Goal: Task Accomplishment & Management: Manage account settings

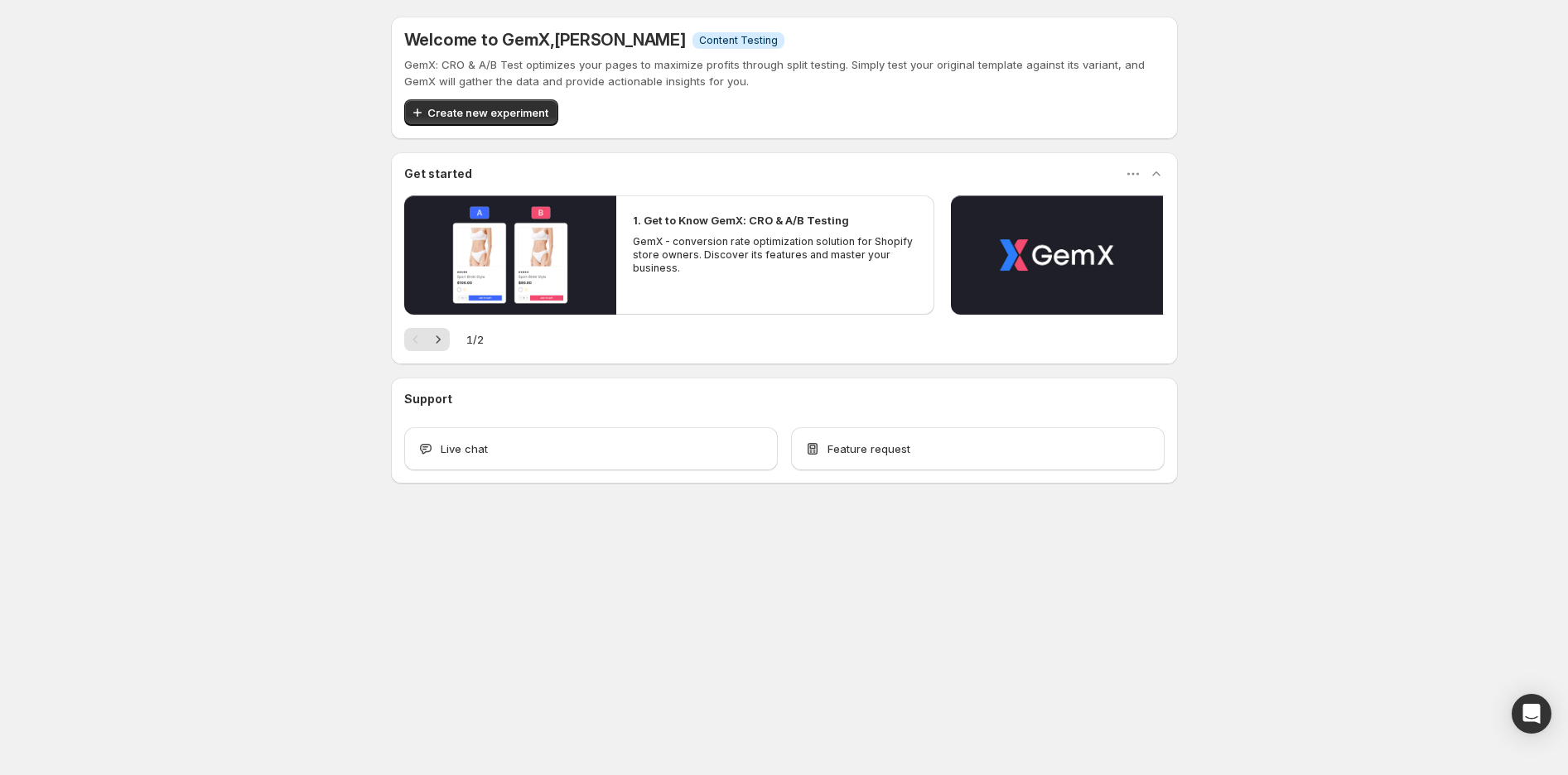
click at [732, 237] on p "GemX - conversion rate optimization solution for Shopify store owners. Discover…" at bounding box center [775, 255] width 285 height 40
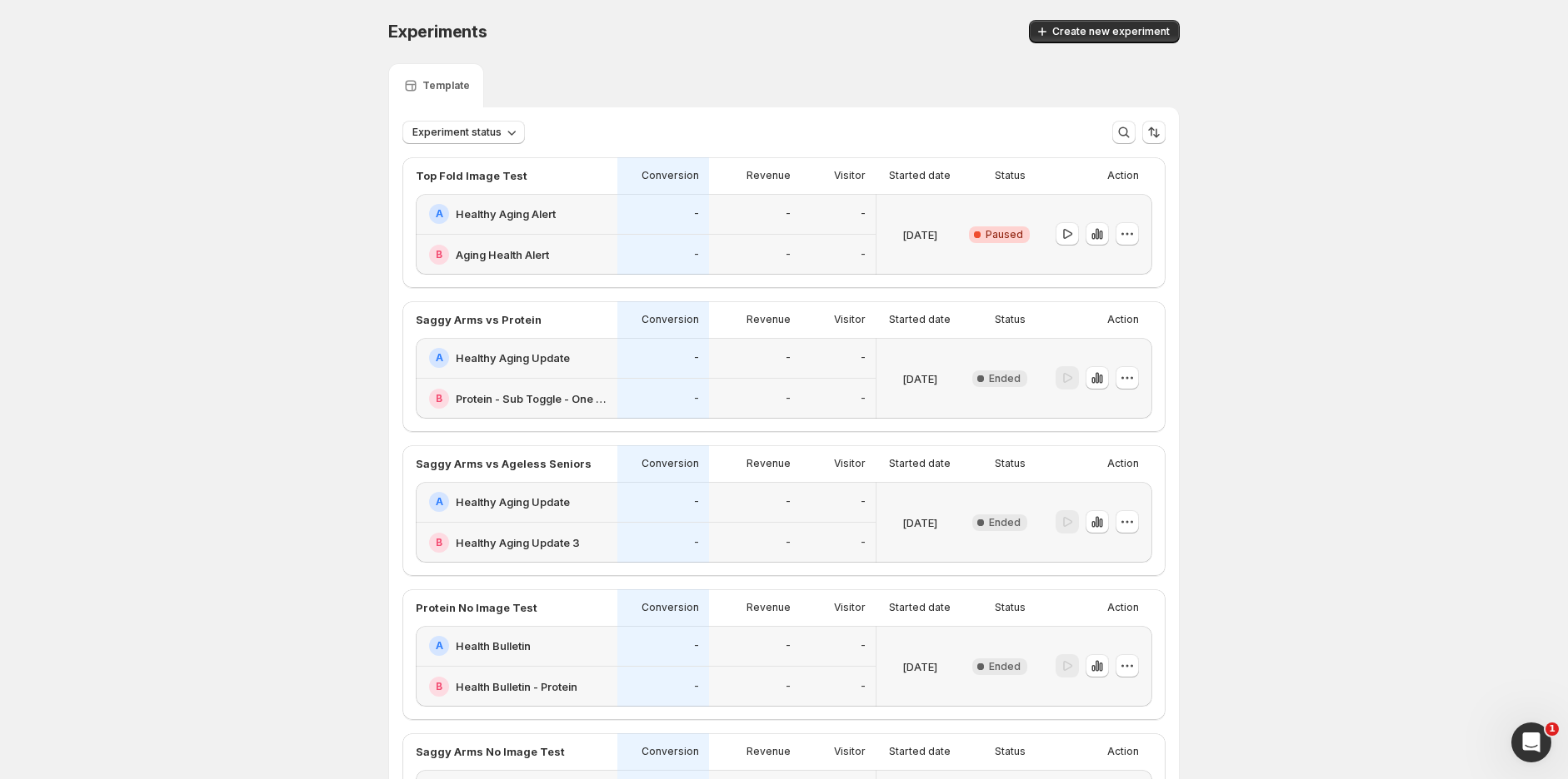
click at [689, 243] on div "-" at bounding box center [663, 255] width 92 height 41
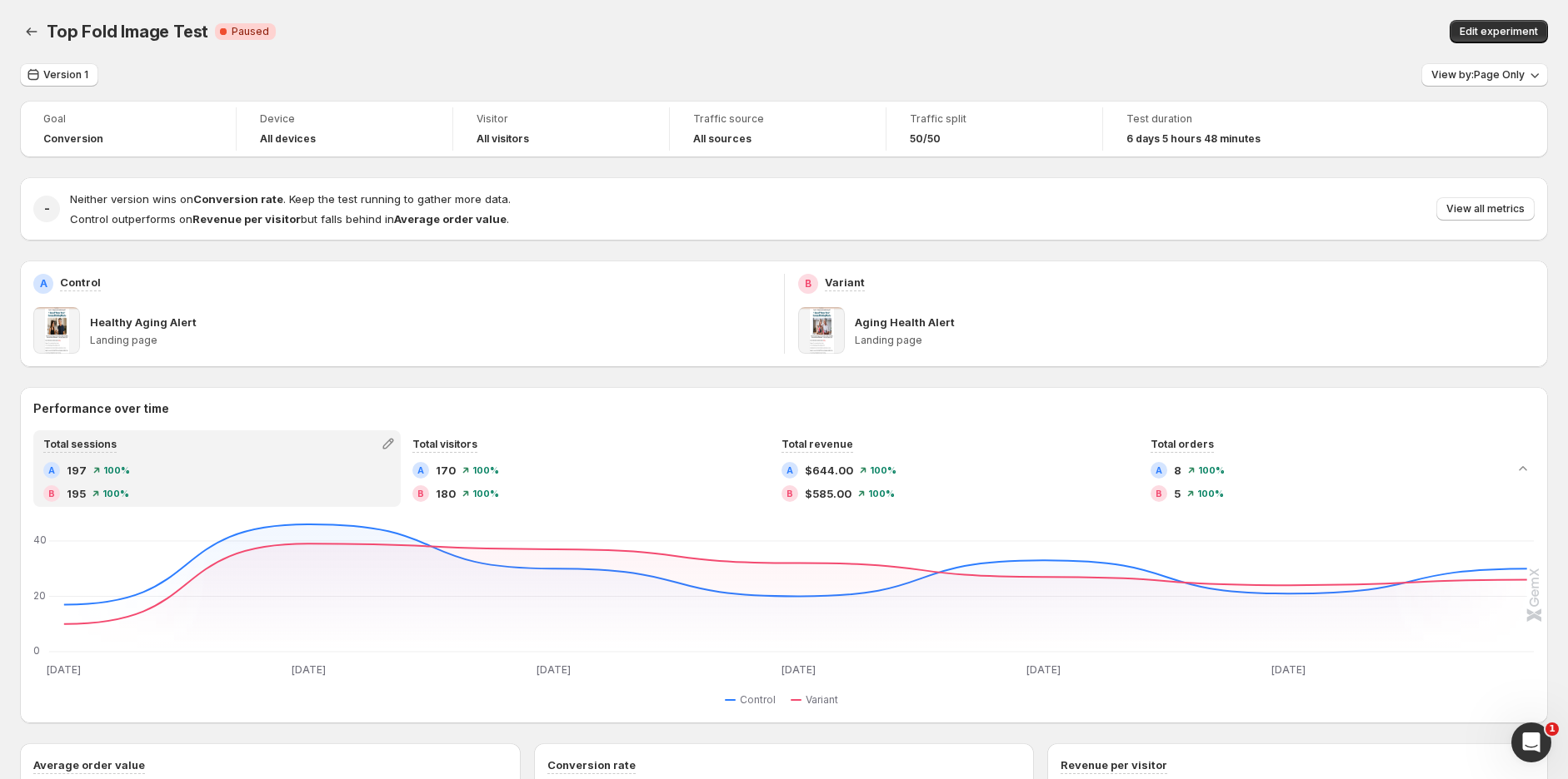
click at [1054, 3] on div "Top Fold Image Test. This page is ready Top Fold Image Test Critical Complete P…" at bounding box center [784, 32] width 1528 height 63
click at [26, 27] on icon "Back" at bounding box center [32, 32] width 17 height 17
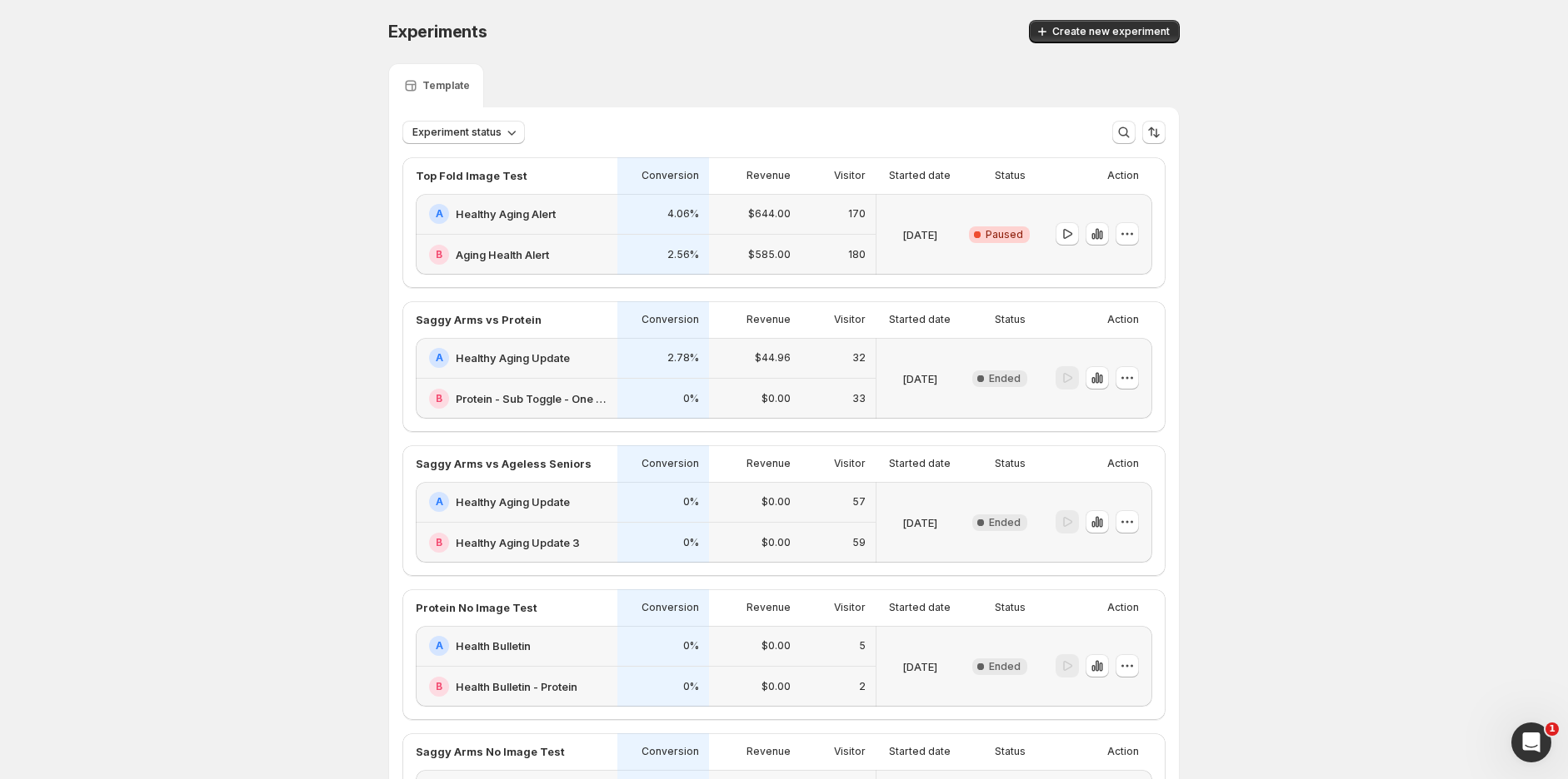
click at [1135, 228] on icon "button" at bounding box center [1127, 234] width 17 height 17
click at [1126, 324] on span "End experiment" at bounding box center [1142, 325] width 81 height 14
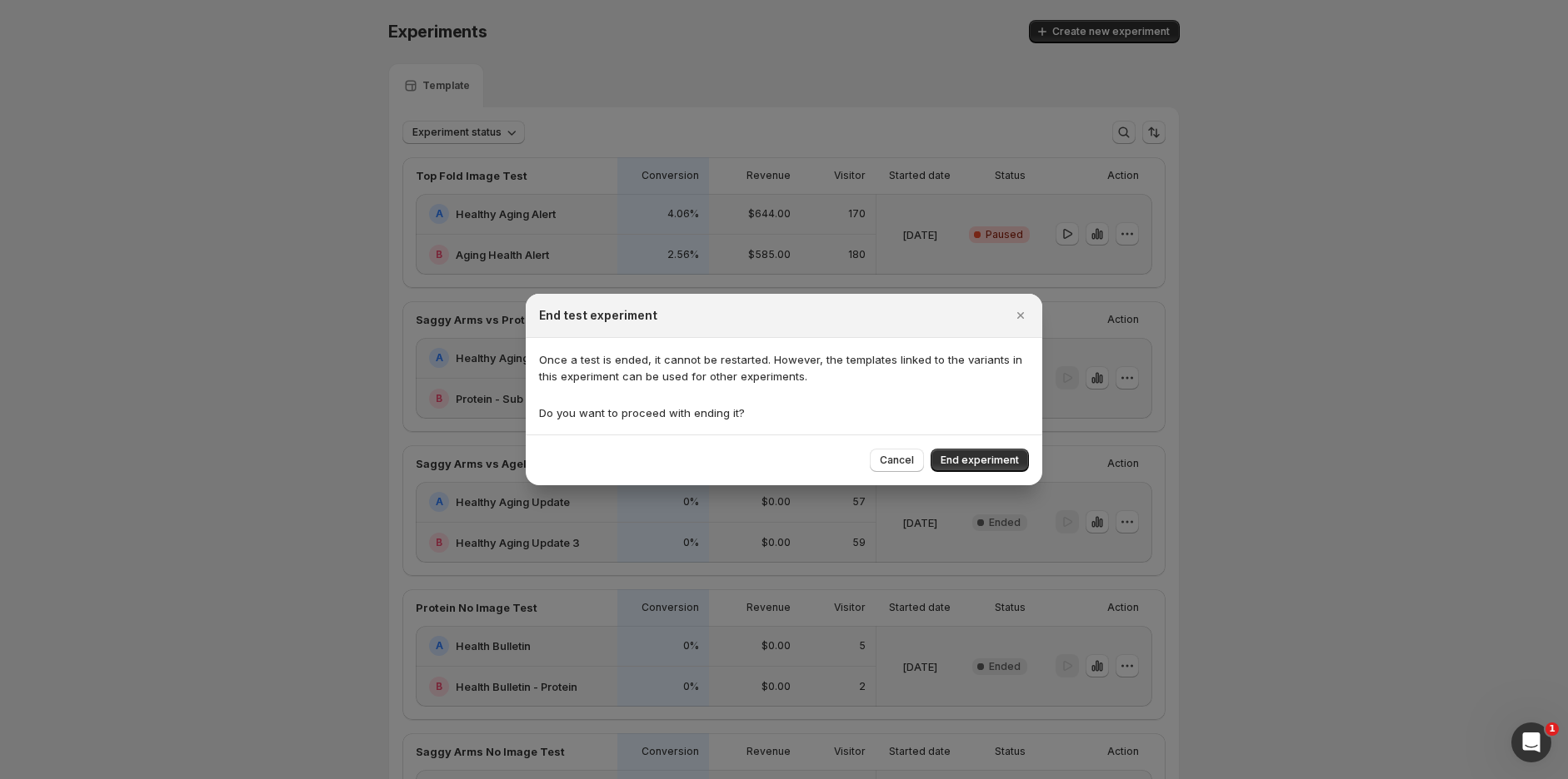
click at [1009, 457] on span "End experiment" at bounding box center [979, 461] width 78 height 14
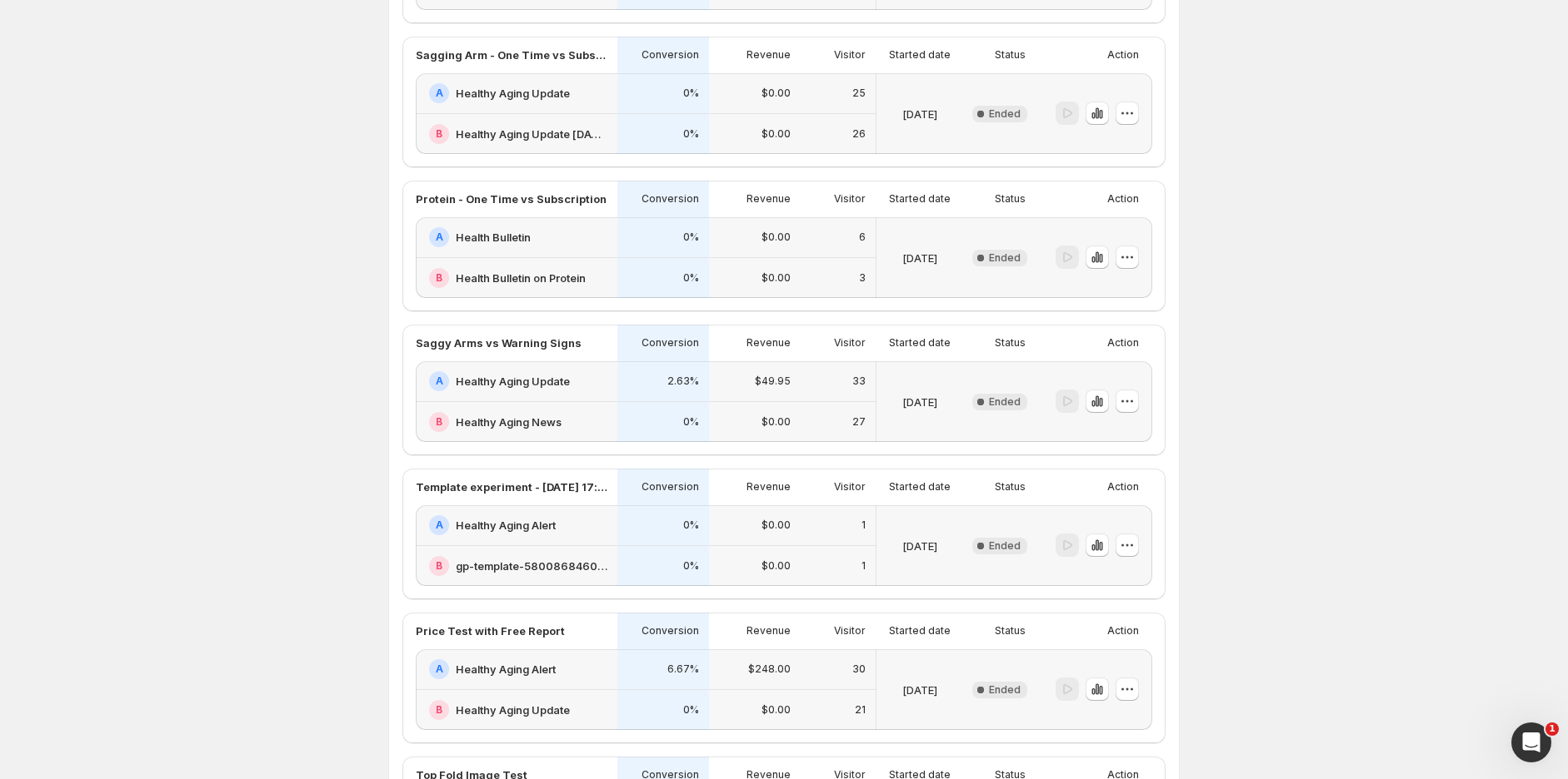
scroll to position [909, 0]
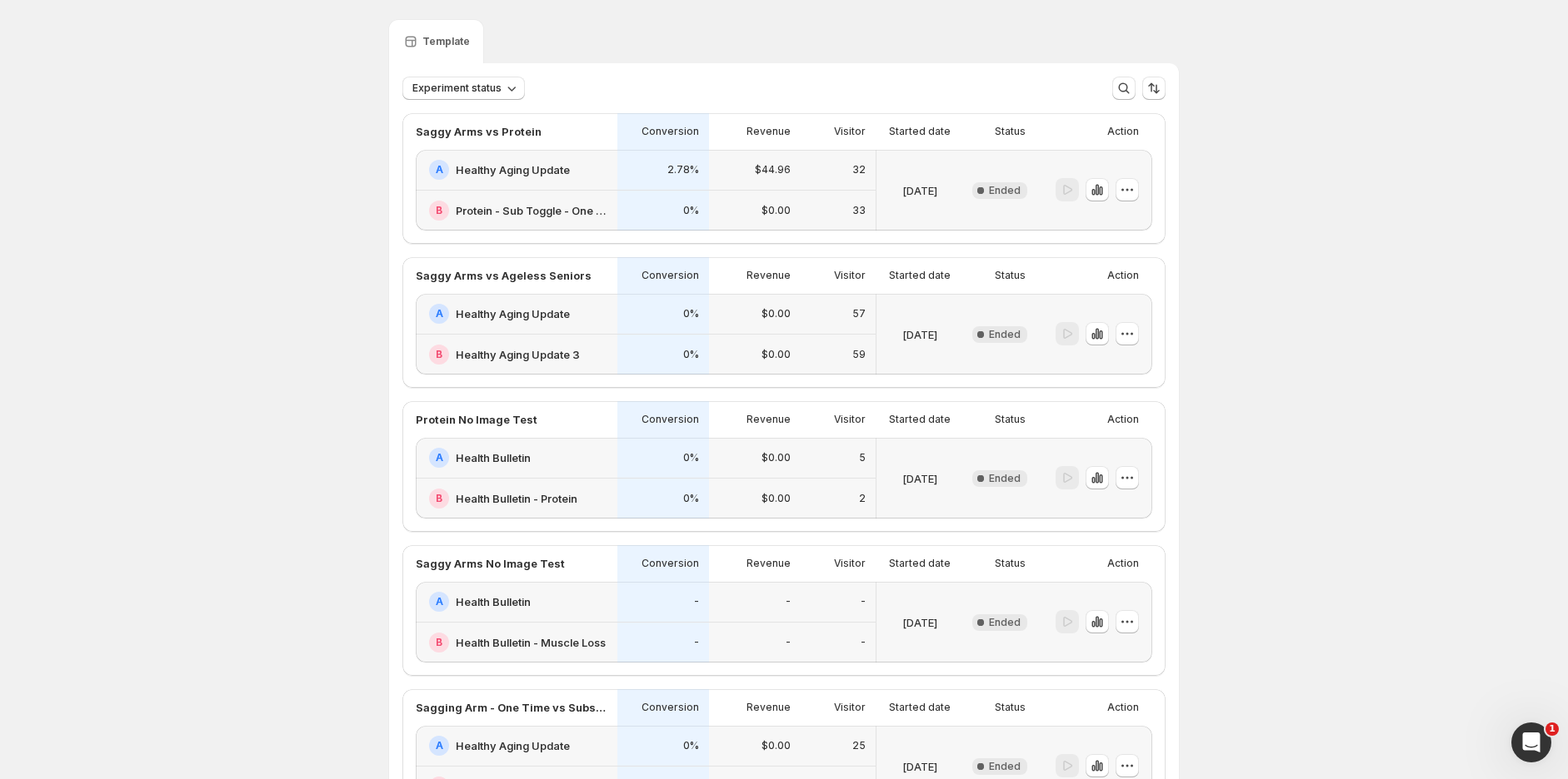
scroll to position [0, 0]
